Goal: Transaction & Acquisition: Purchase product/service

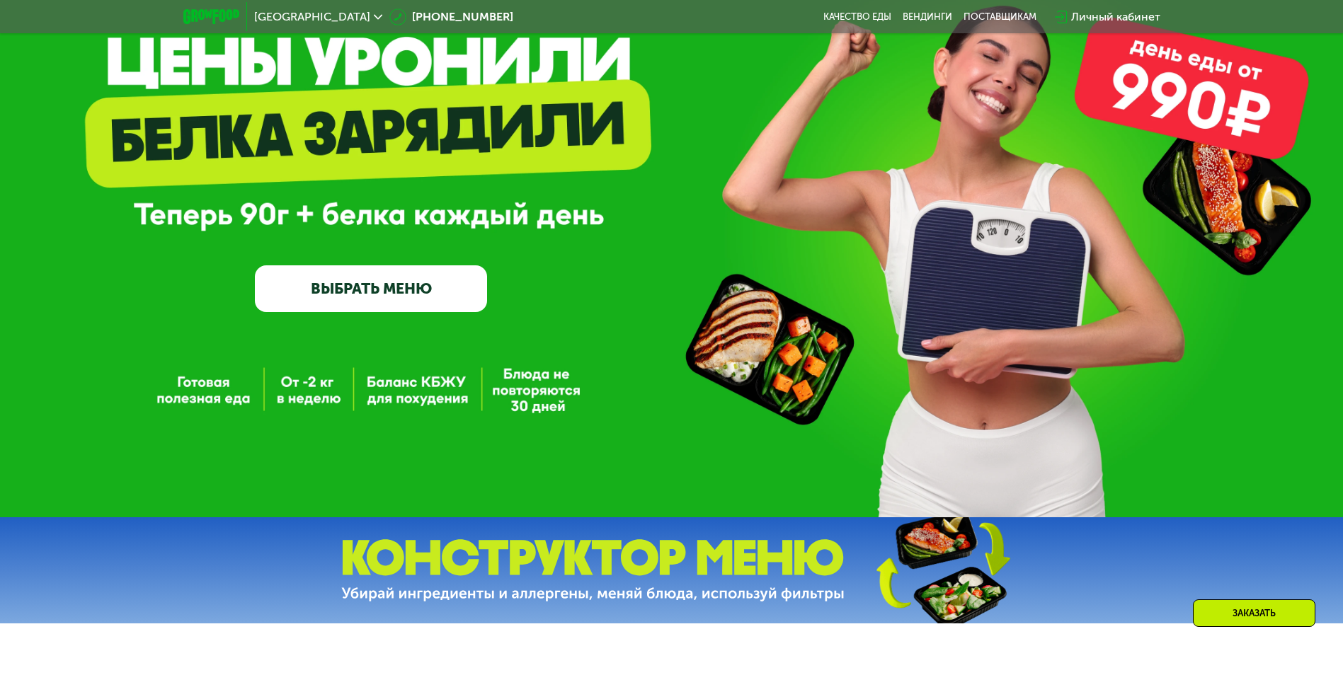
scroll to position [142, 0]
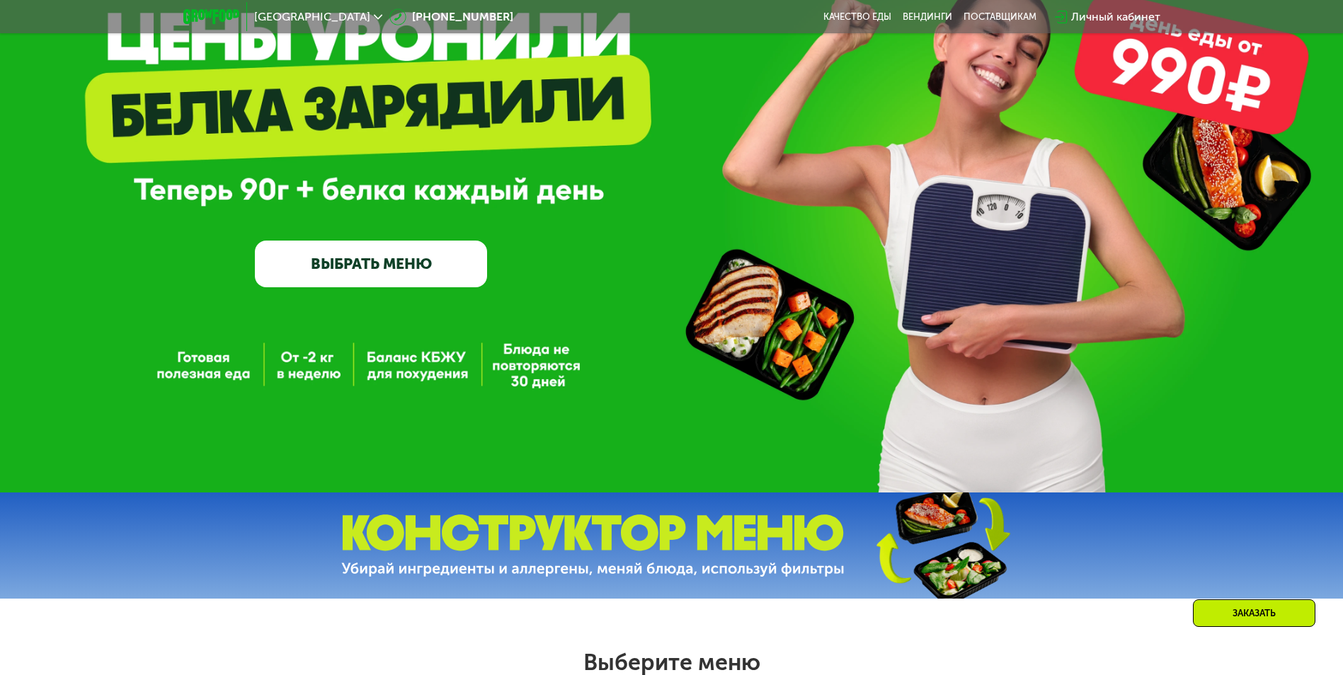
click at [352, 271] on link "ВЫБРАТЬ МЕНЮ" at bounding box center [371, 264] width 232 height 47
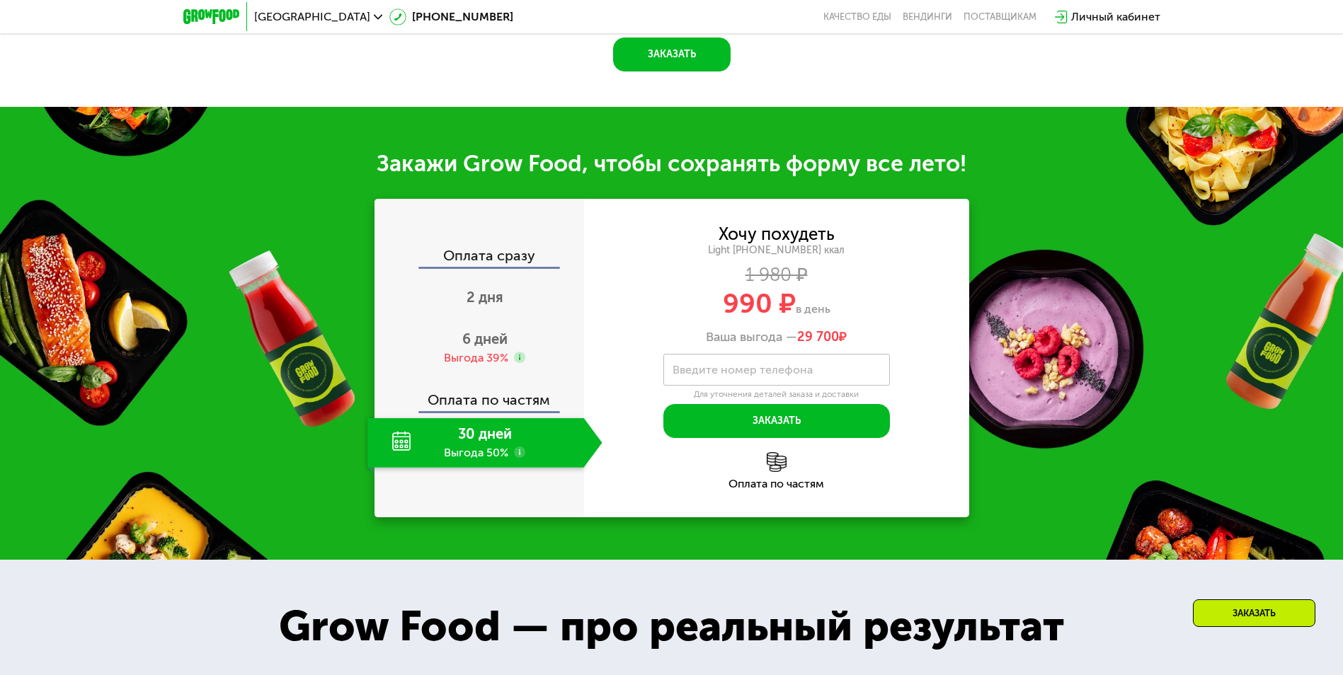
scroll to position [1540, 0]
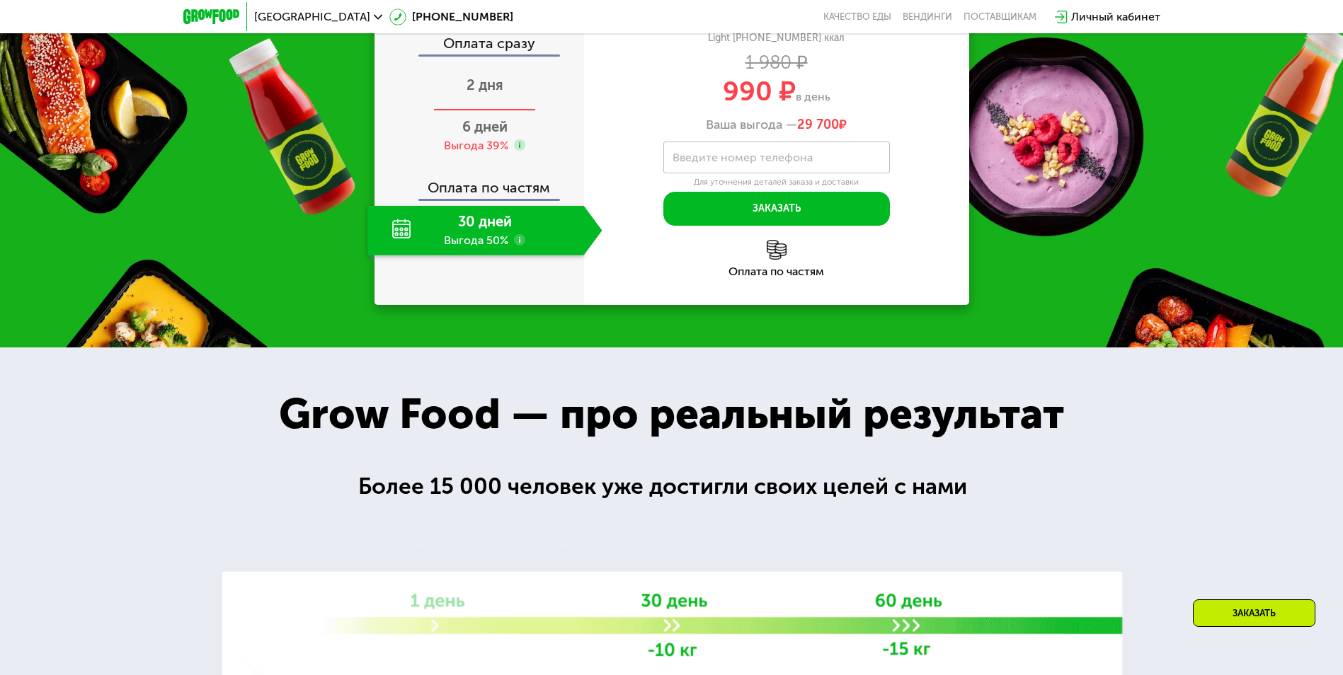
click at [466, 93] on span "2 дня" at bounding box center [484, 84] width 37 height 17
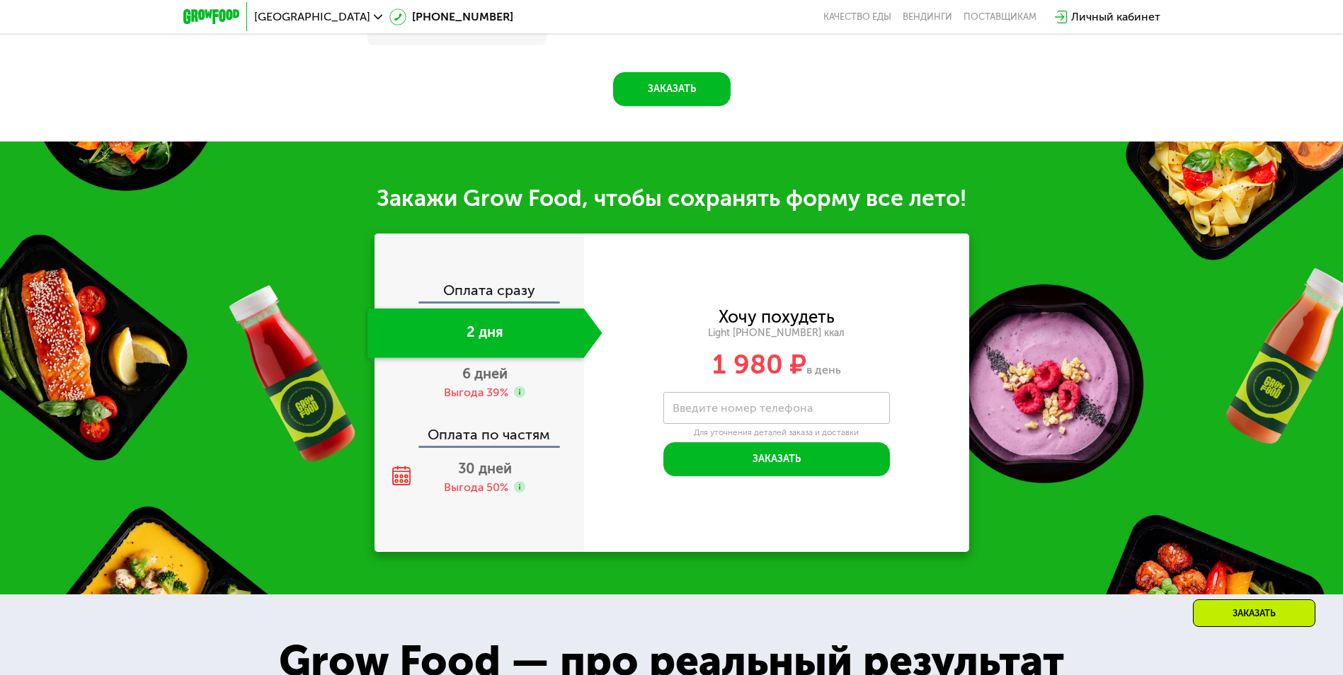
scroll to position [1447, 0]
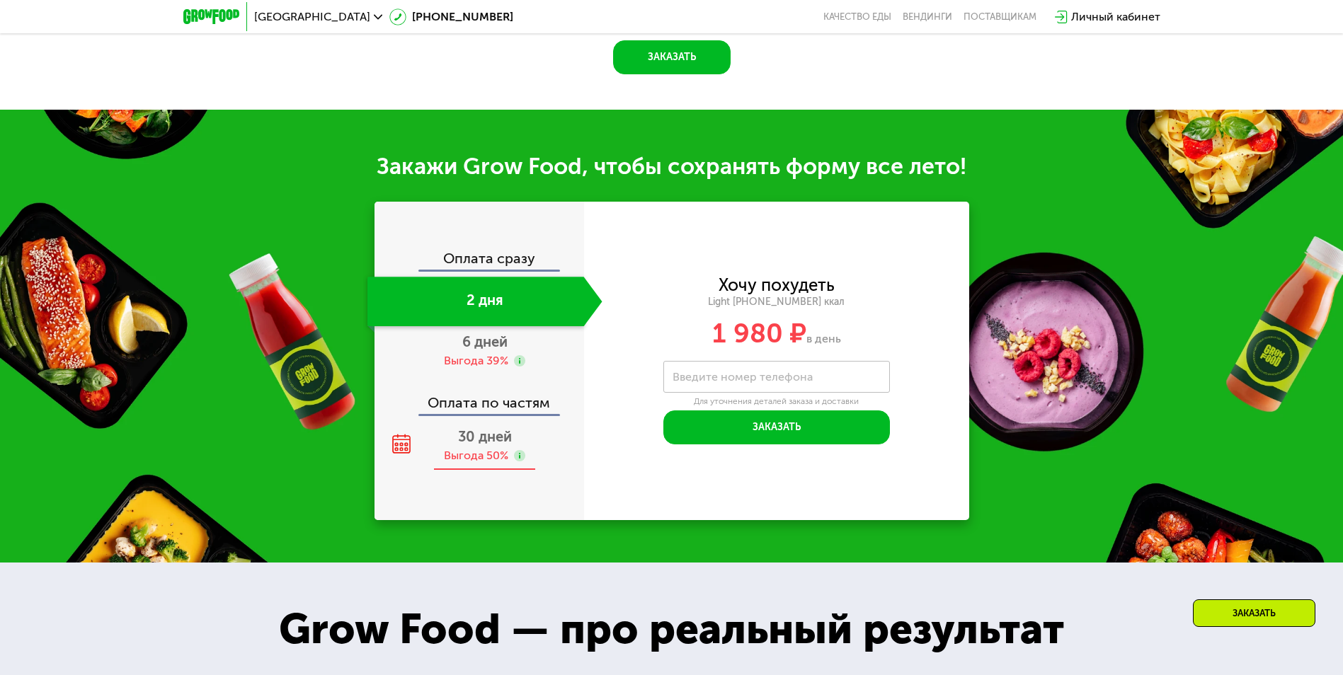
click at [488, 445] on span "30 дней" at bounding box center [485, 436] width 54 height 17
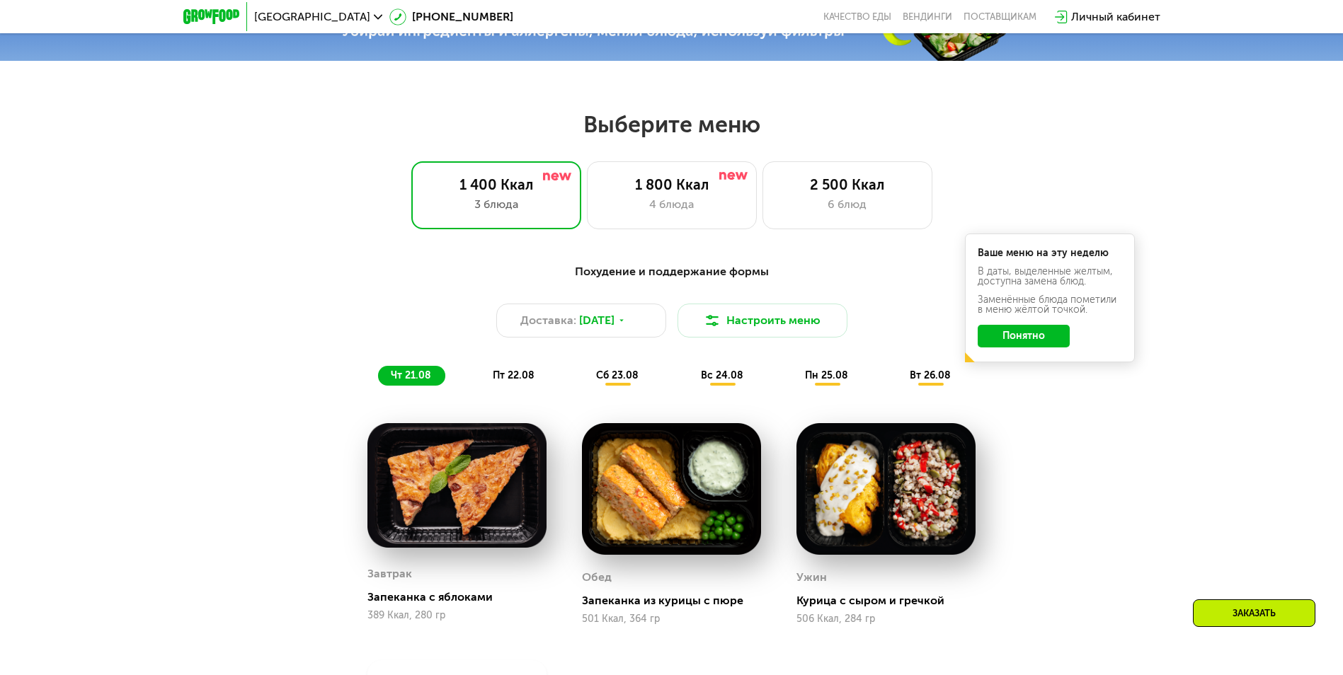
scroll to position [669, 0]
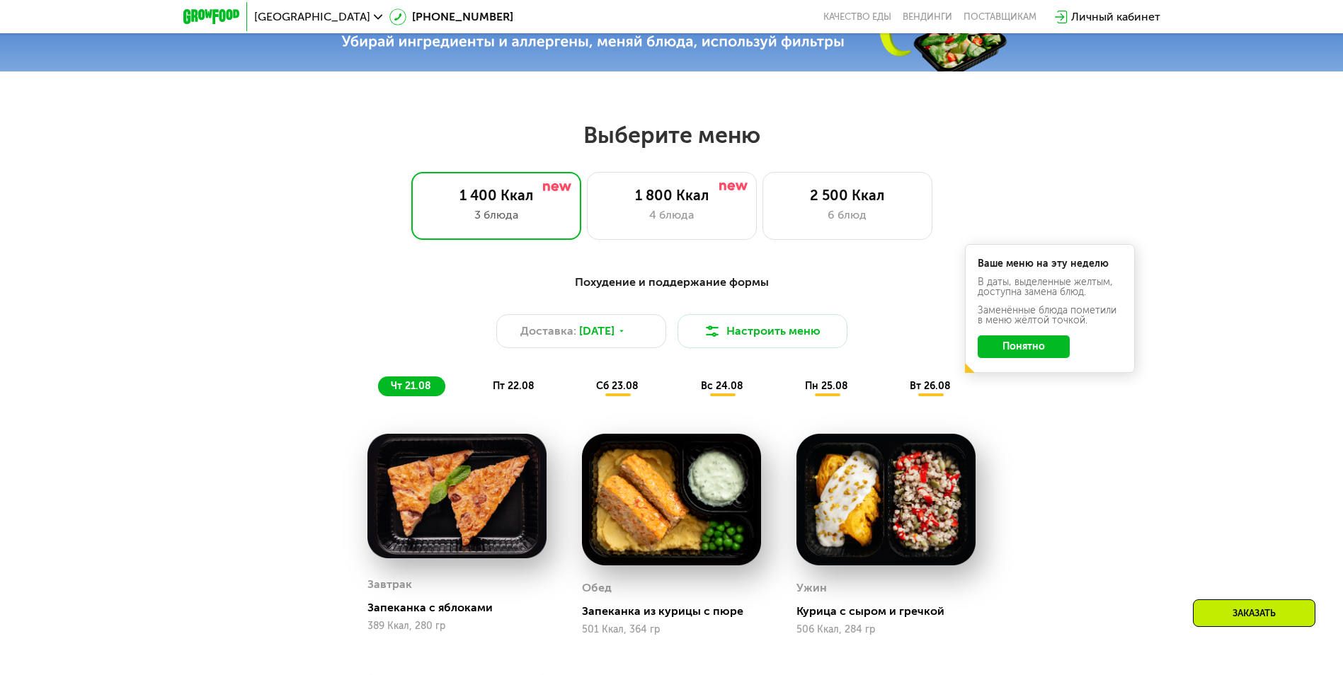
click at [1038, 357] on button "Понятно" at bounding box center [1023, 346] width 92 height 23
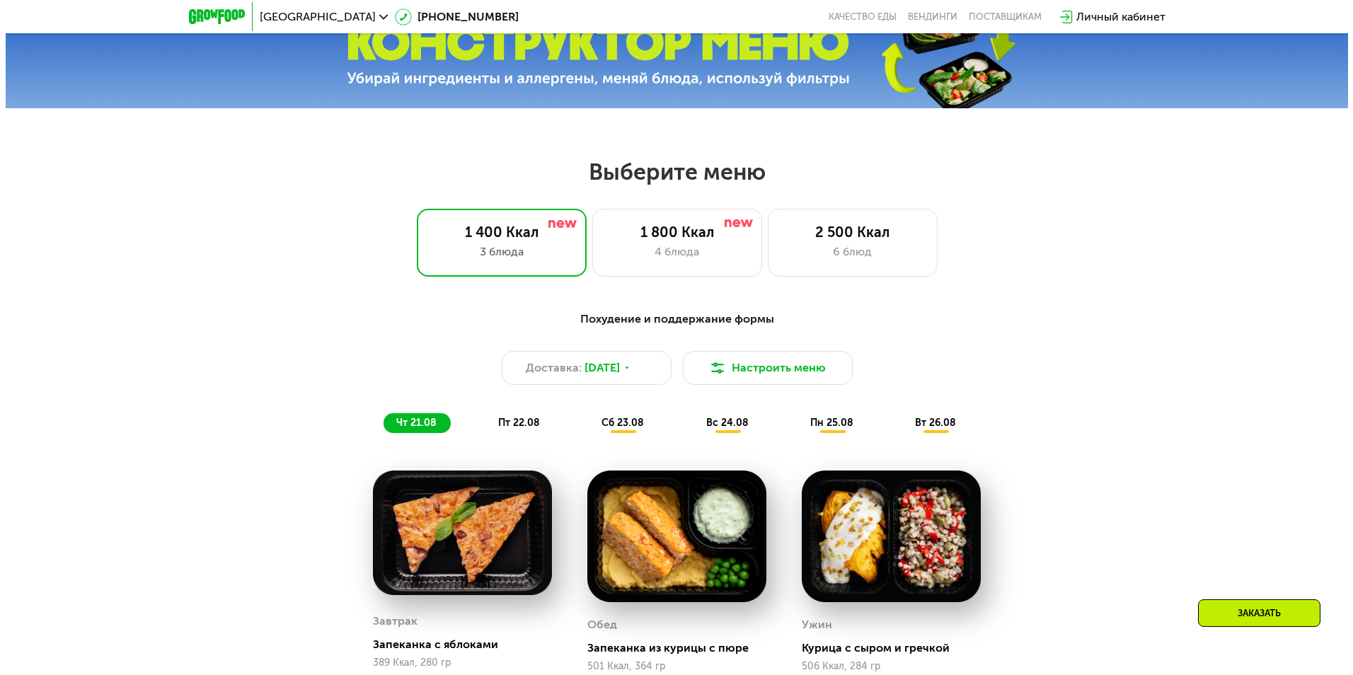
scroll to position [598, 0]
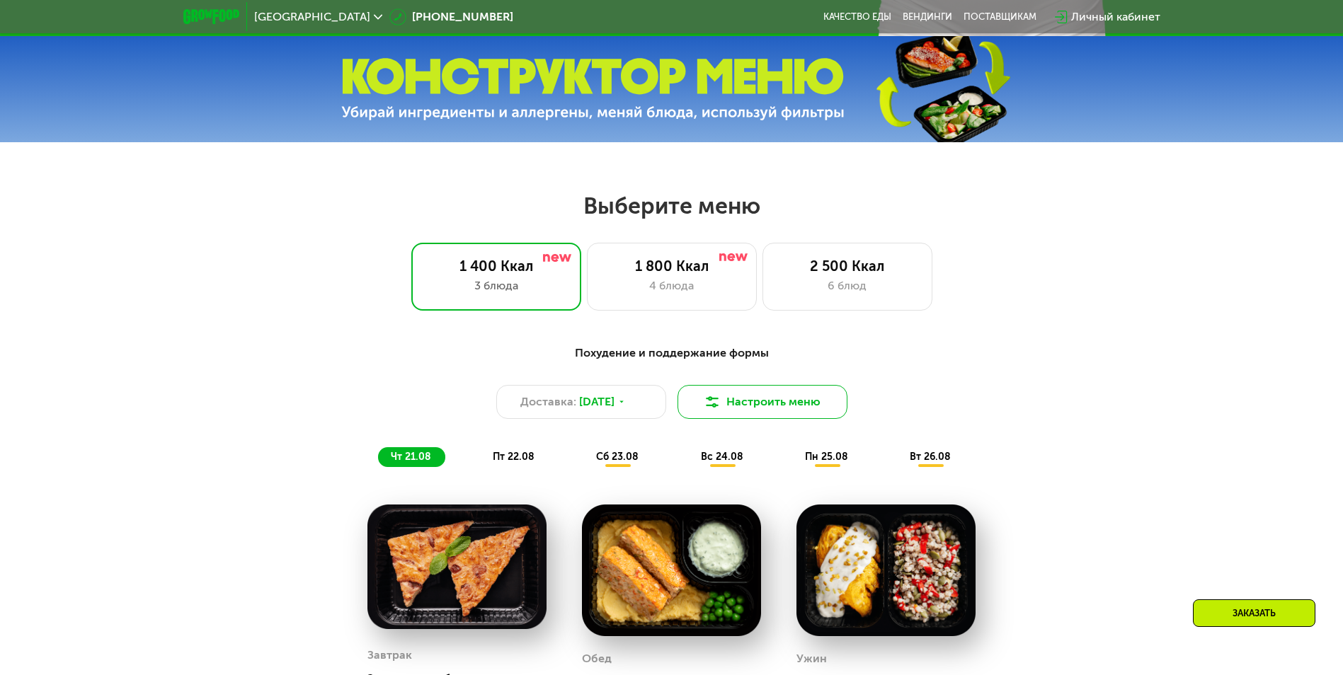
click at [764, 402] on button "Настроить меню" at bounding box center [762, 402] width 170 height 34
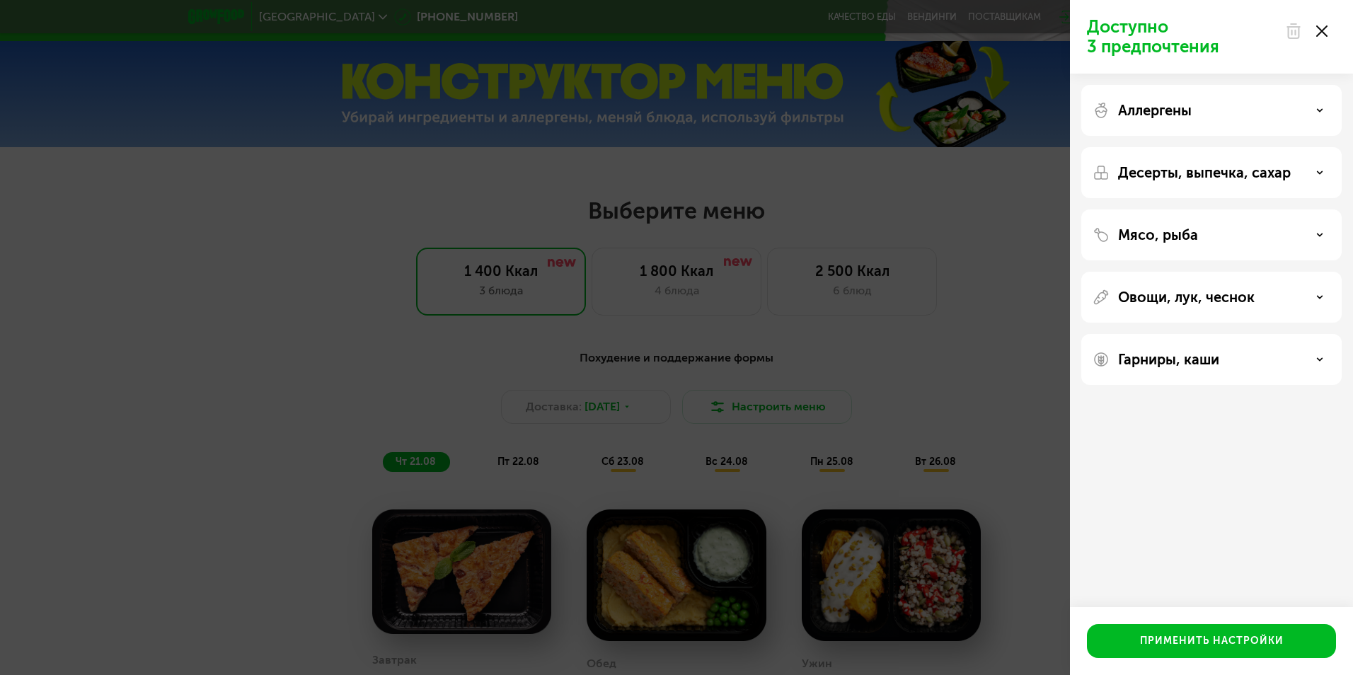
click at [1287, 302] on div "Овощи, лук, чеснок" at bounding box center [1212, 297] width 238 height 17
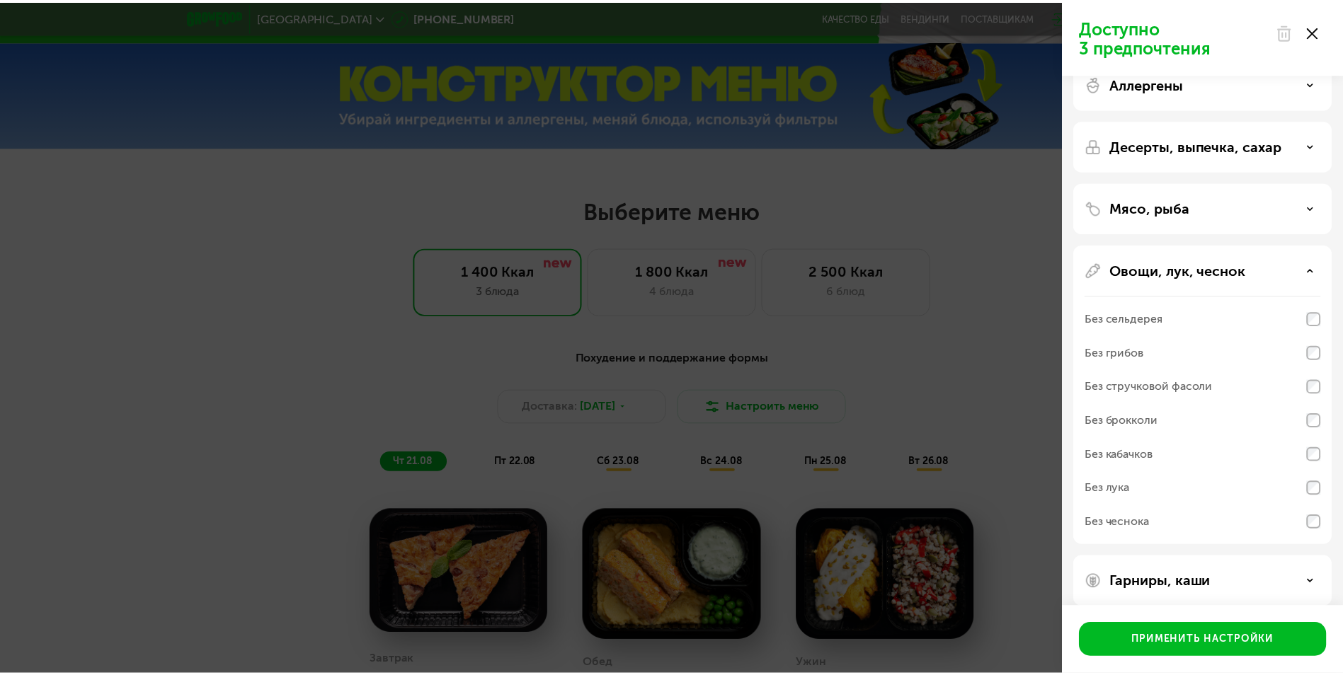
scroll to position [42, 0]
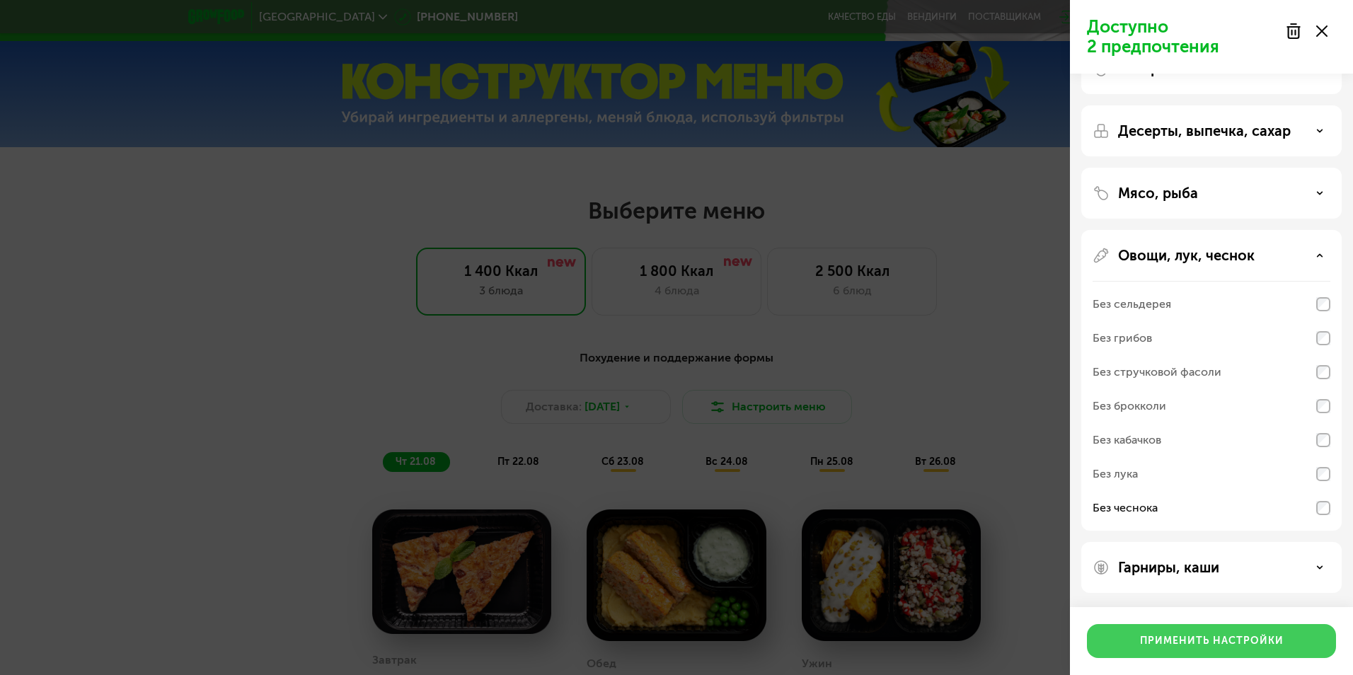
click at [1221, 638] on div "Применить настройки" at bounding box center [1212, 641] width 144 height 14
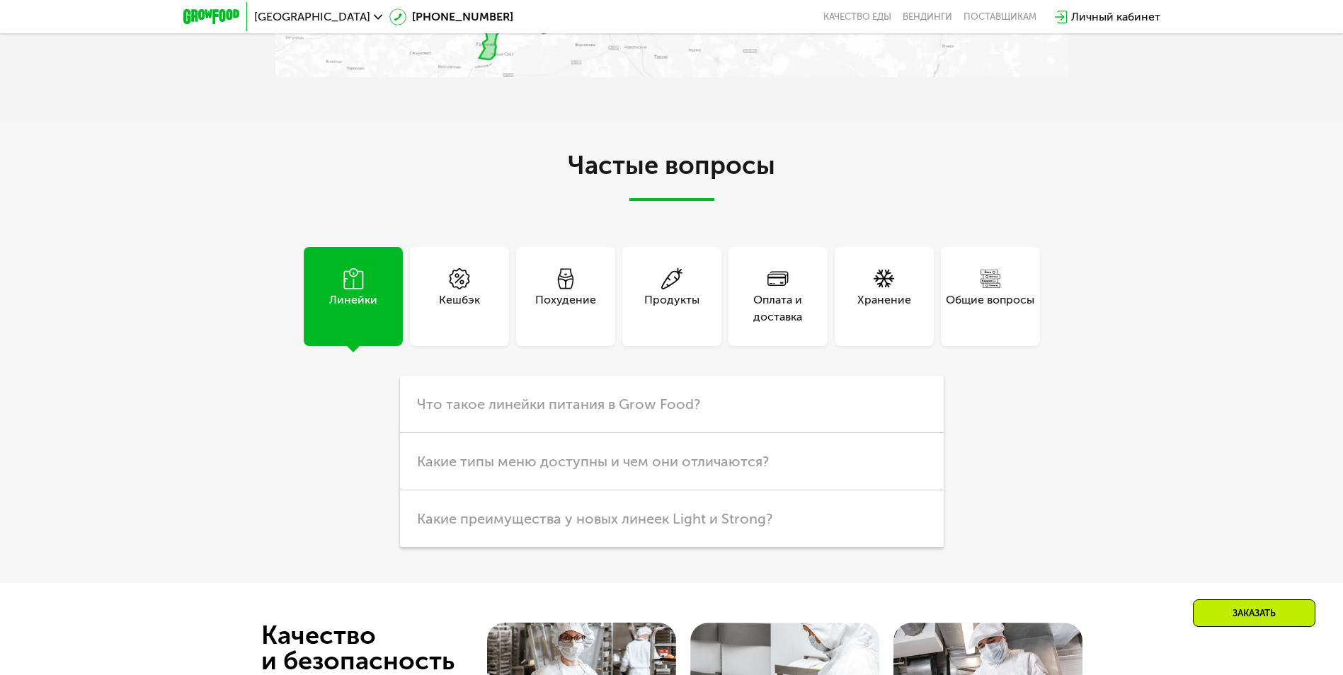
scroll to position [3853, 0]
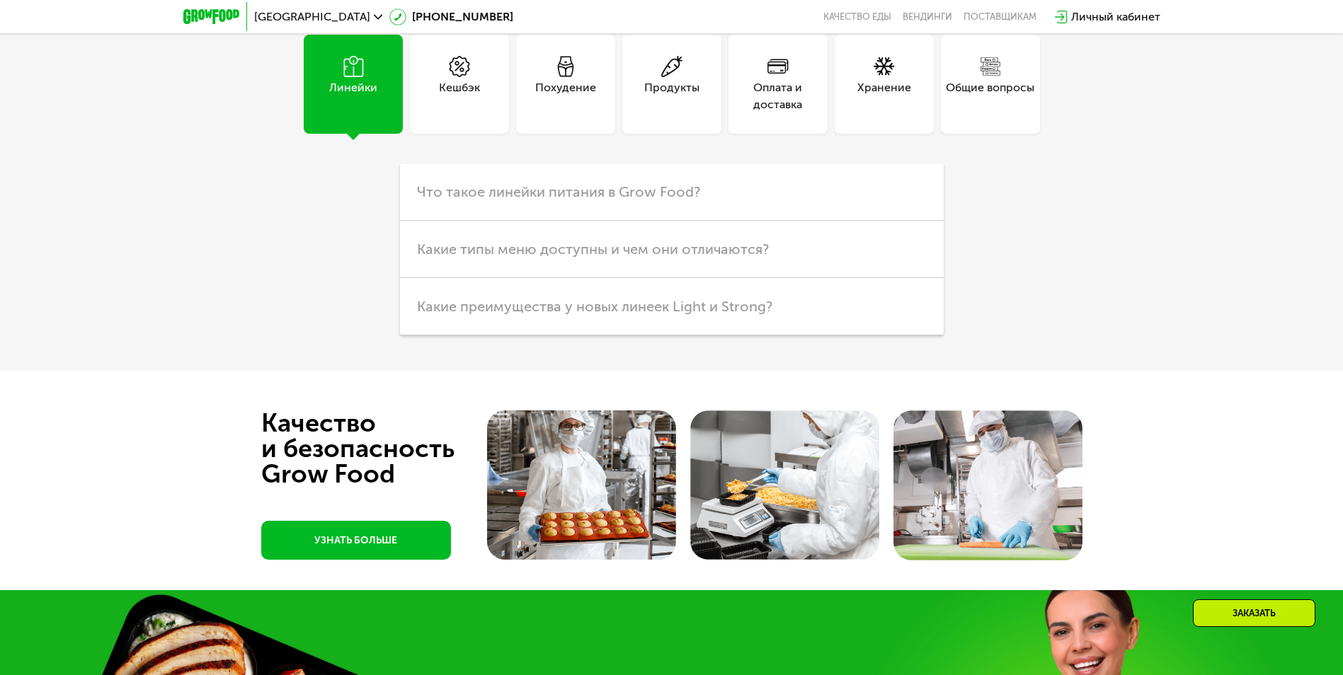
click at [581, 109] on div "Похудение" at bounding box center [565, 96] width 61 height 34
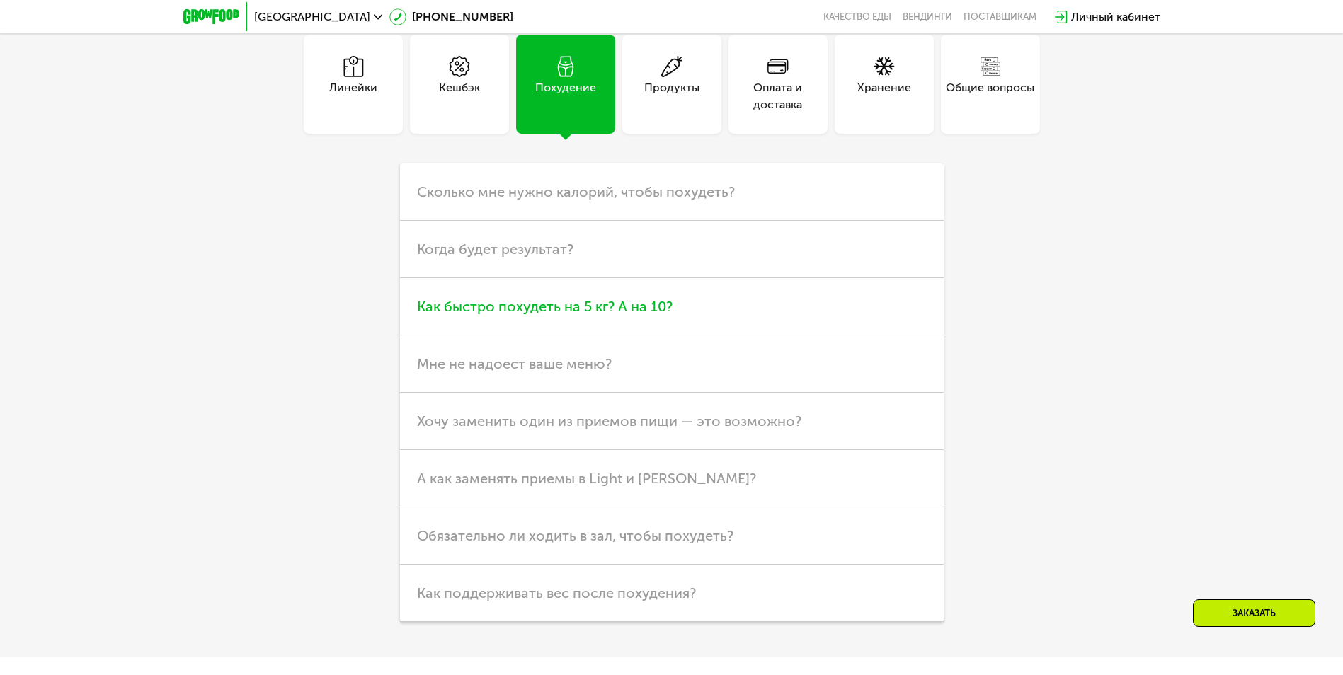
click at [570, 311] on span "Как быстро похудеть на 5 кг? А на 10?" at bounding box center [544, 306] width 255 height 17
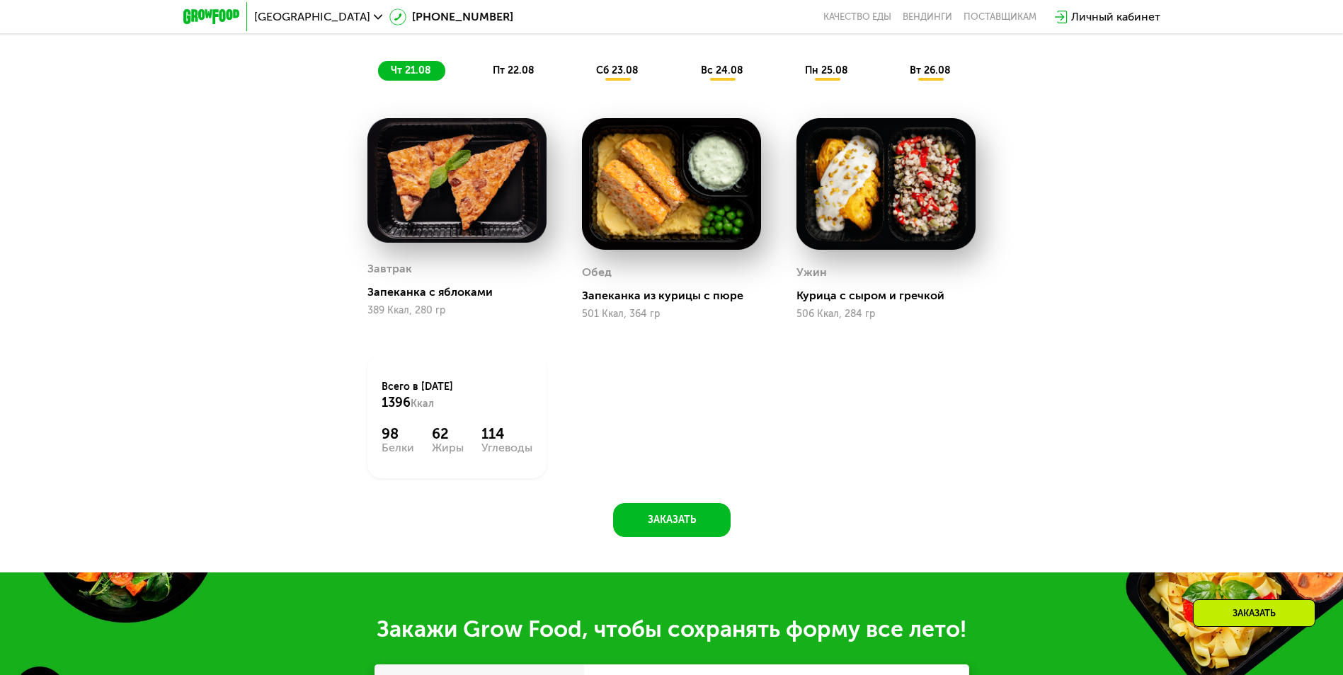
scroll to position [1023, 0]
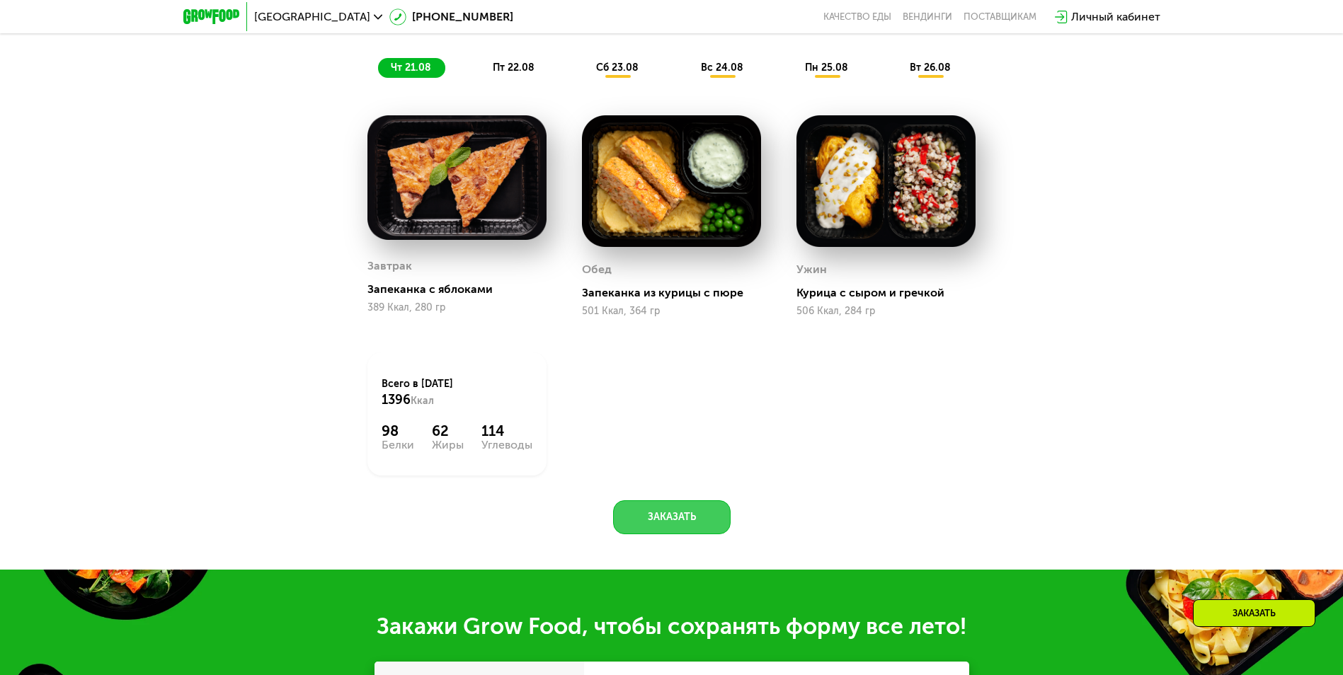
click at [660, 525] on button "Заказать" at bounding box center [671, 517] width 117 height 34
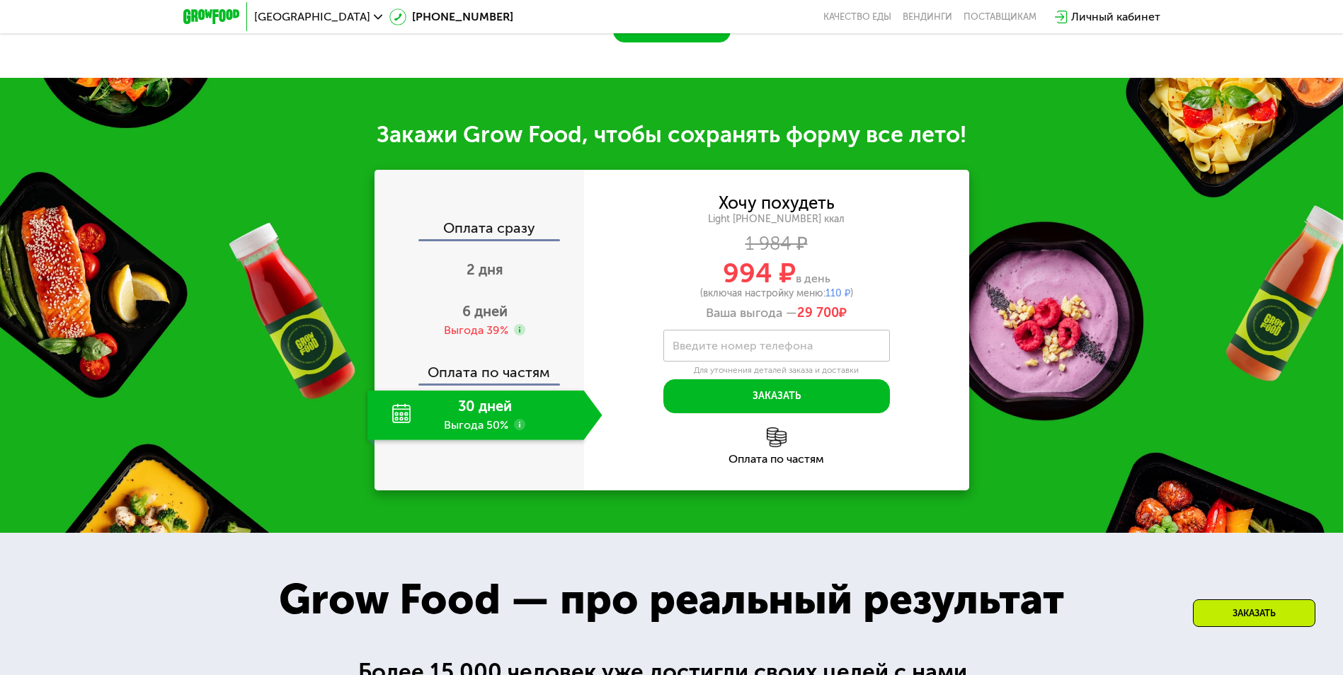
scroll to position [1597, 0]
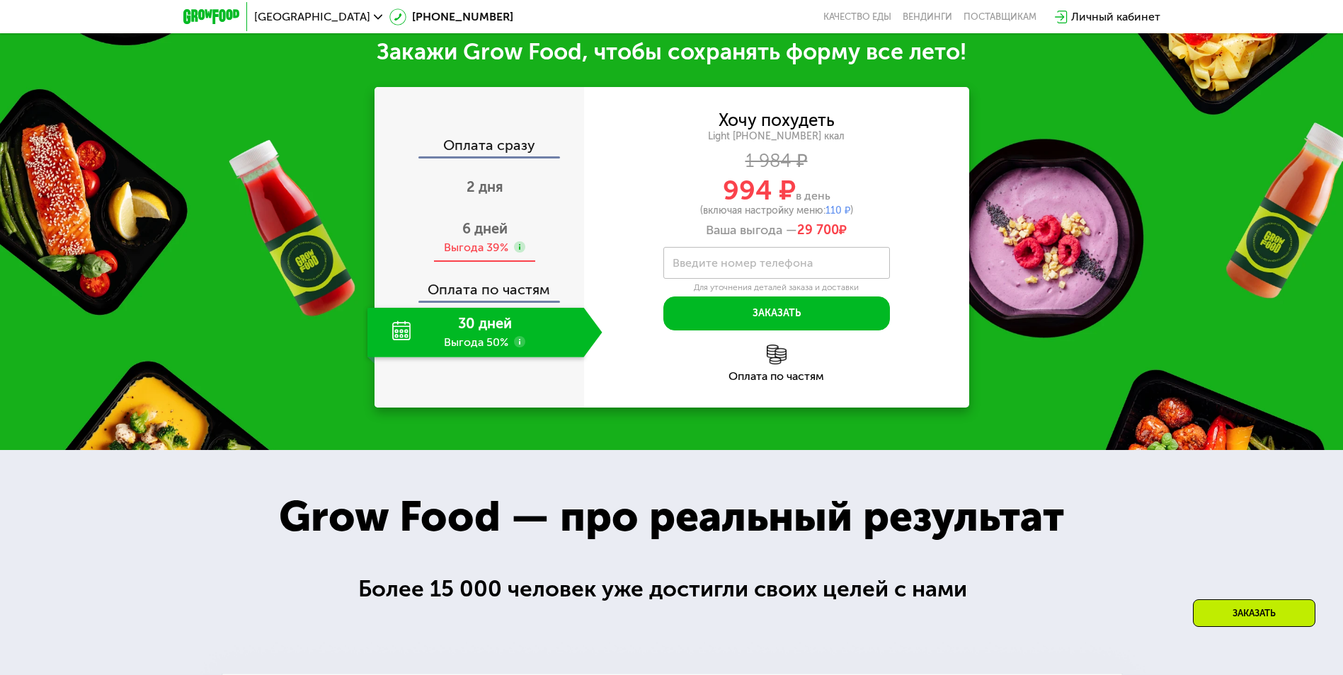
click at [493, 236] on span "6 дней" at bounding box center [484, 228] width 45 height 17
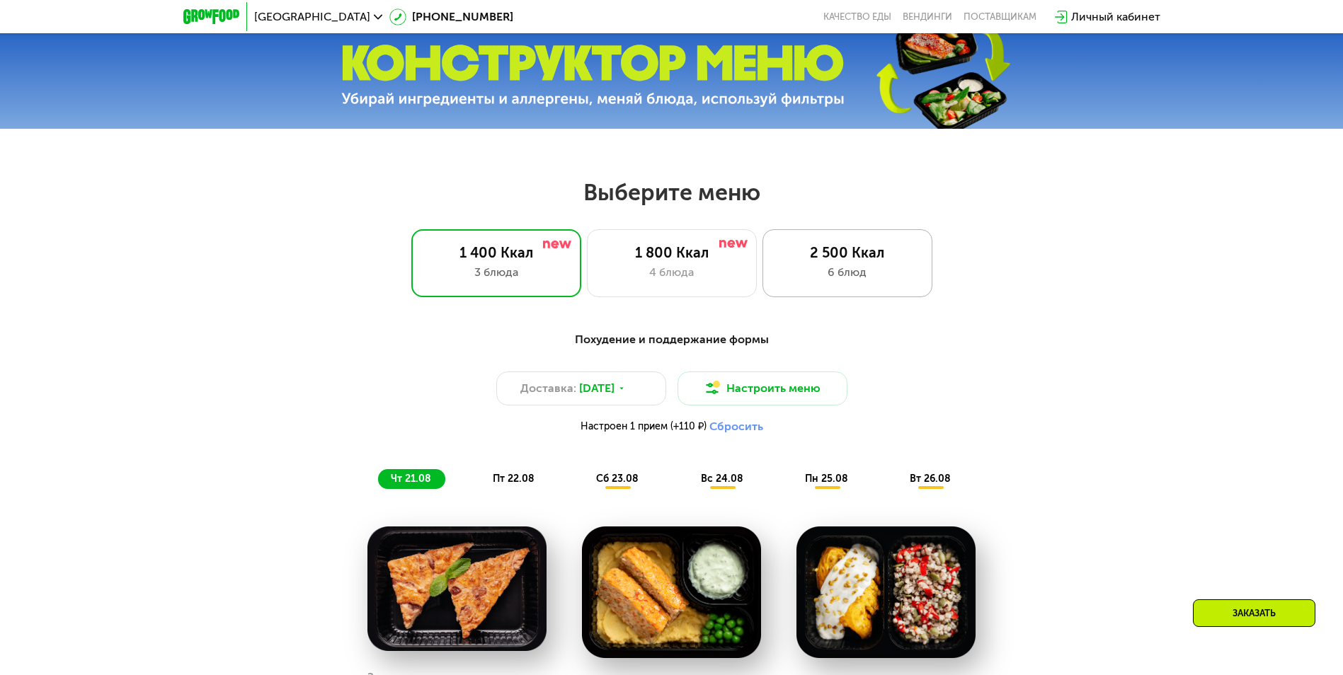
scroll to position [606, 0]
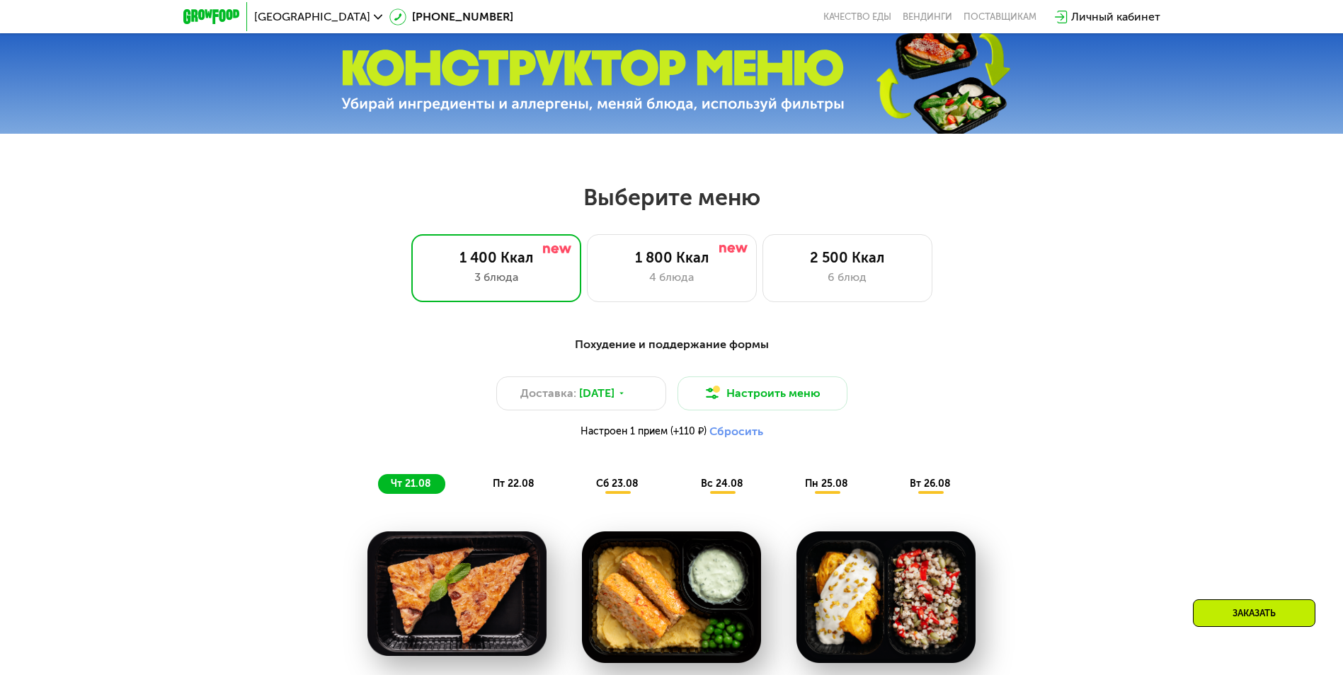
click at [745, 435] on button "Сбросить" at bounding box center [736, 432] width 54 height 14
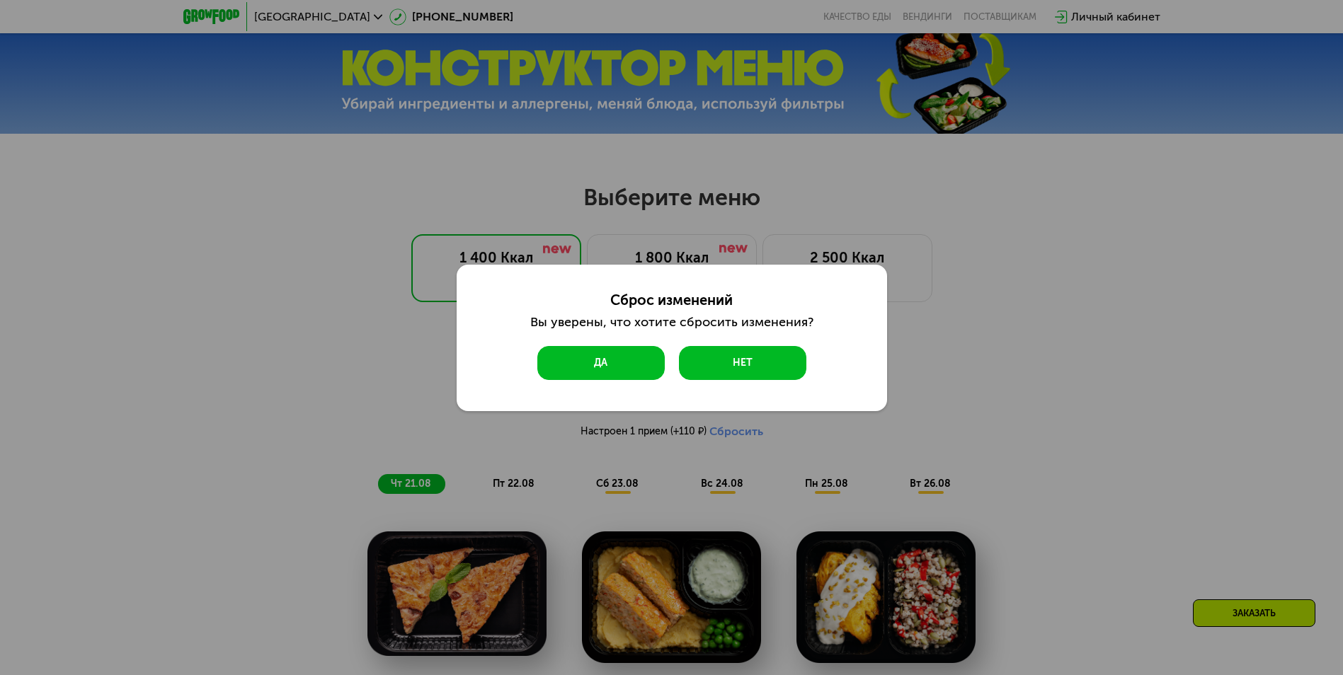
click at [622, 359] on button "Да" at bounding box center [600, 363] width 127 height 34
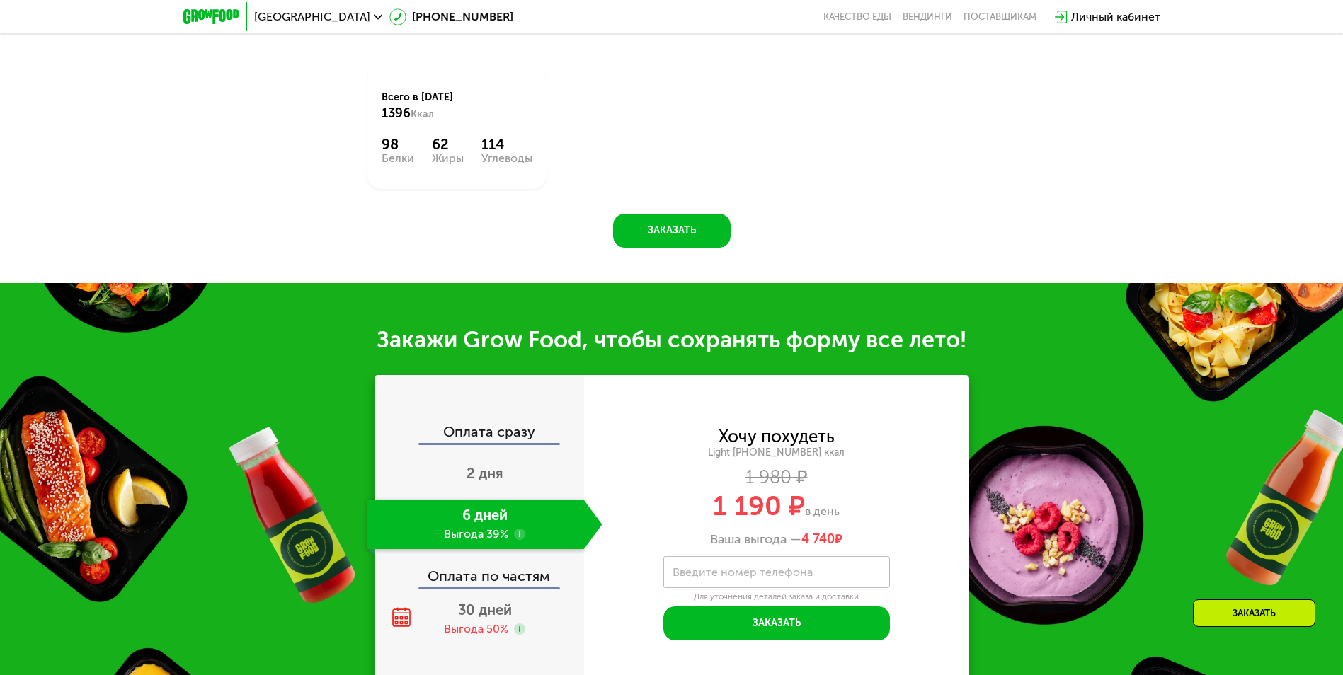
scroll to position [1314, 0]
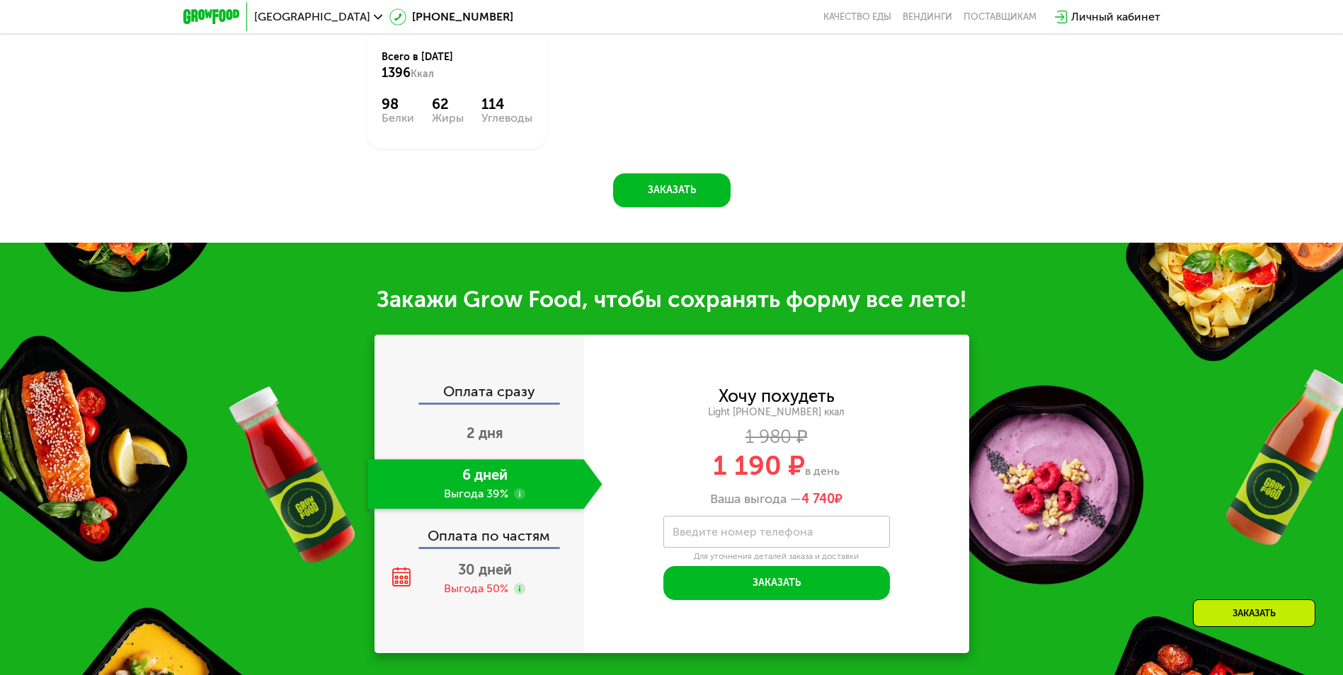
click at [522, 544] on div "Оплата по частям" at bounding box center [480, 530] width 208 height 33
click at [492, 592] on div "Выгода 50%" at bounding box center [476, 589] width 64 height 16
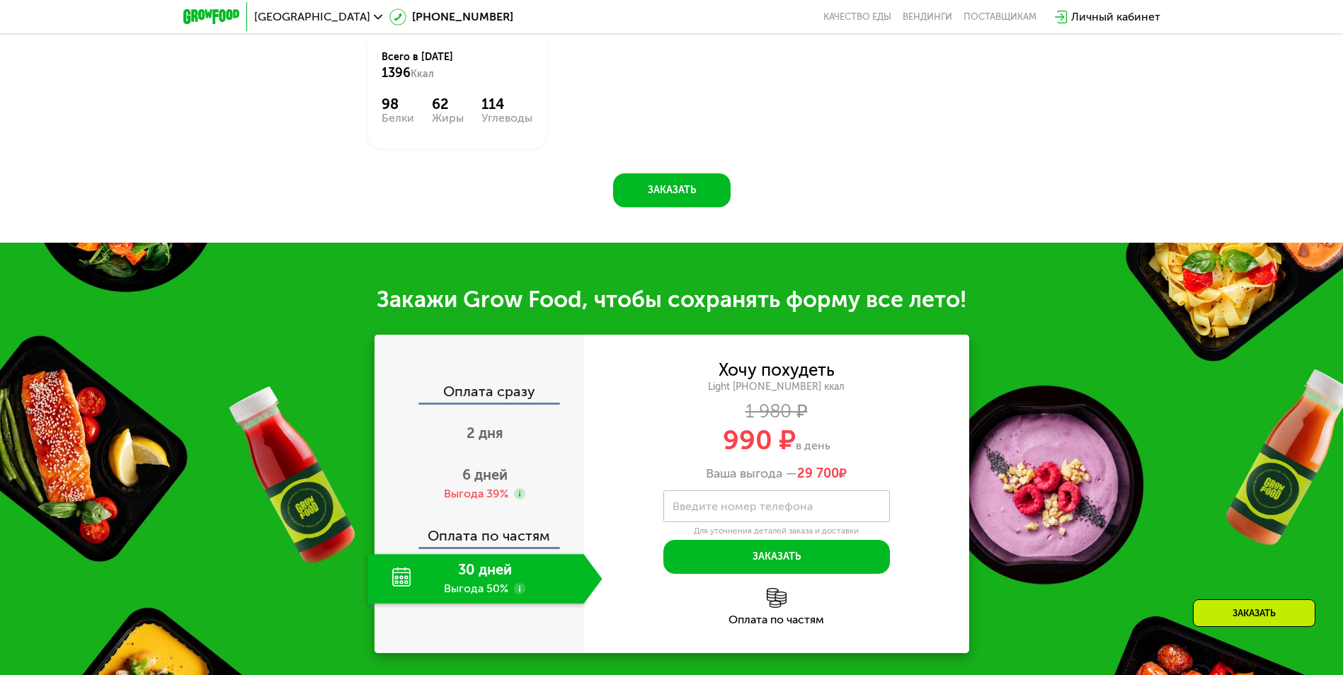
click at [495, 534] on div "Оплата по частям" at bounding box center [480, 530] width 208 height 33
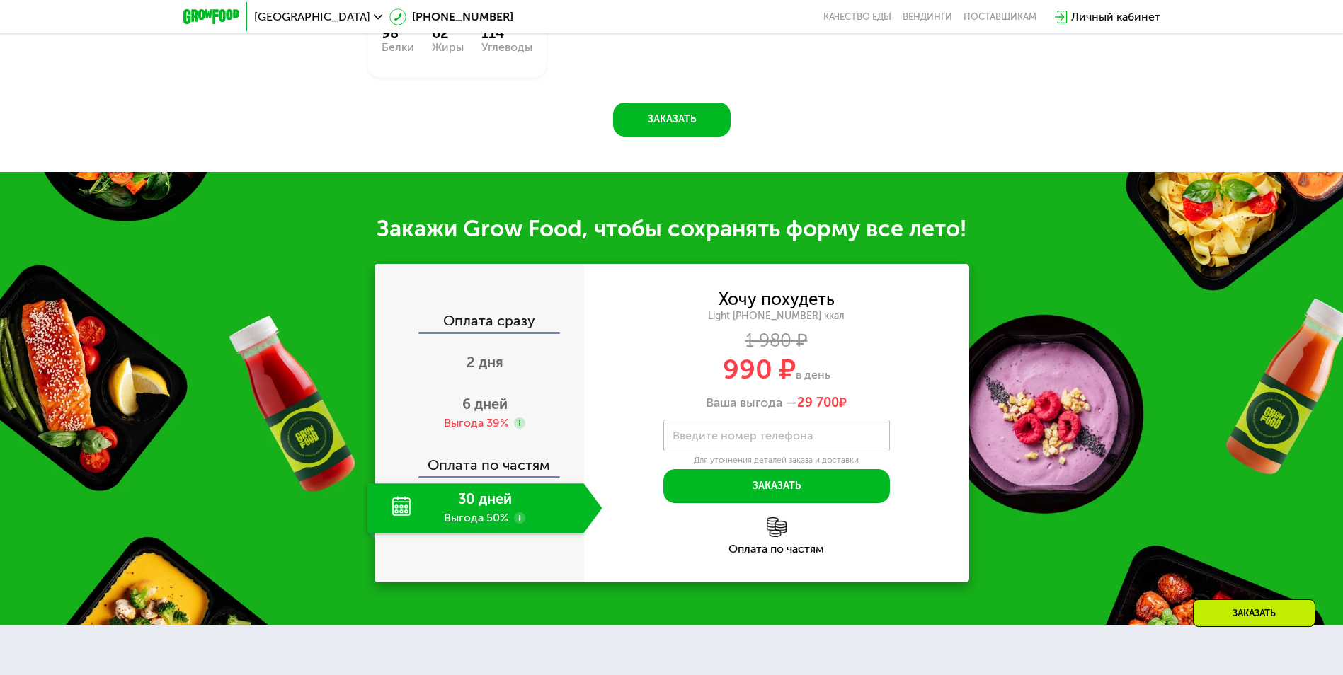
click at [755, 542] on div "Оплата по частям" at bounding box center [776, 536] width 385 height 38
drag, startPoint x: 760, startPoint y: 542, endPoint x: 820, endPoint y: 542, distance: 59.4
click at [820, 542] on div "Оплата по частям" at bounding box center [776, 536] width 385 height 38
click at [814, 555] on div "Оплата по частям" at bounding box center [776, 549] width 385 height 11
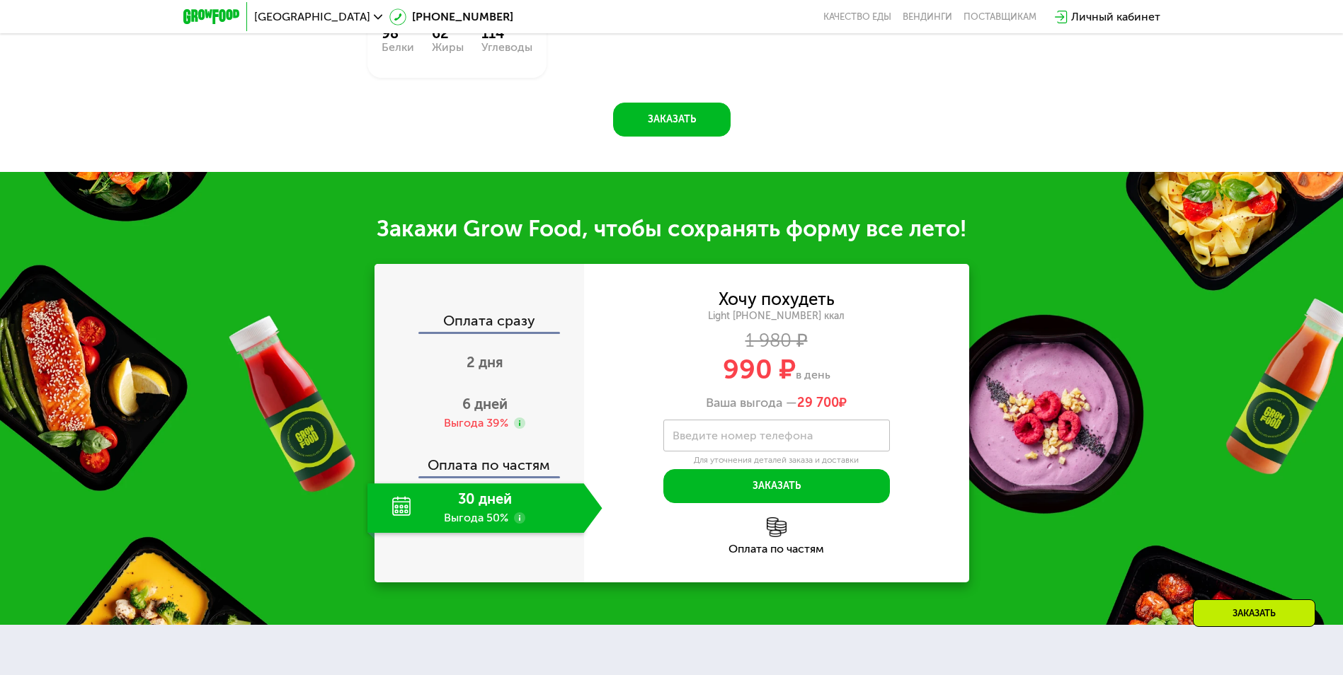
click at [814, 544] on div "Оплата по частям" at bounding box center [776, 536] width 385 height 38
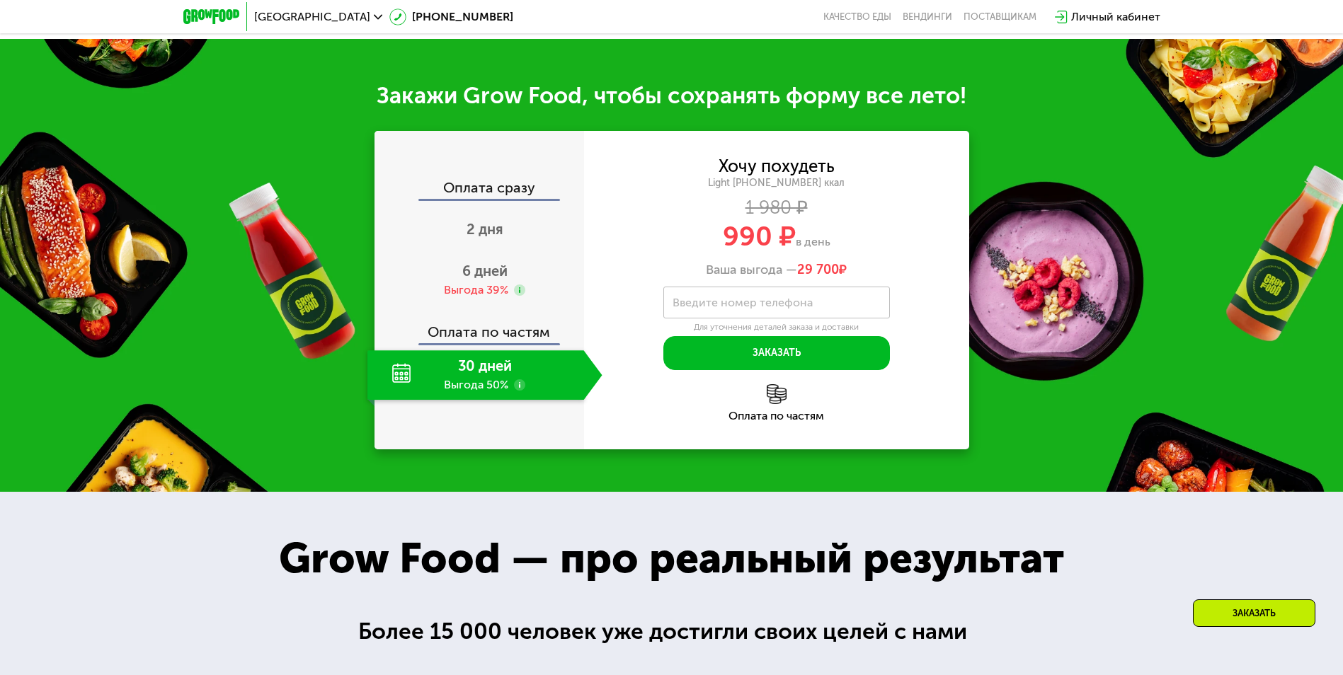
scroll to position [1527, 0]
